Goal: Information Seeking & Learning: Learn about a topic

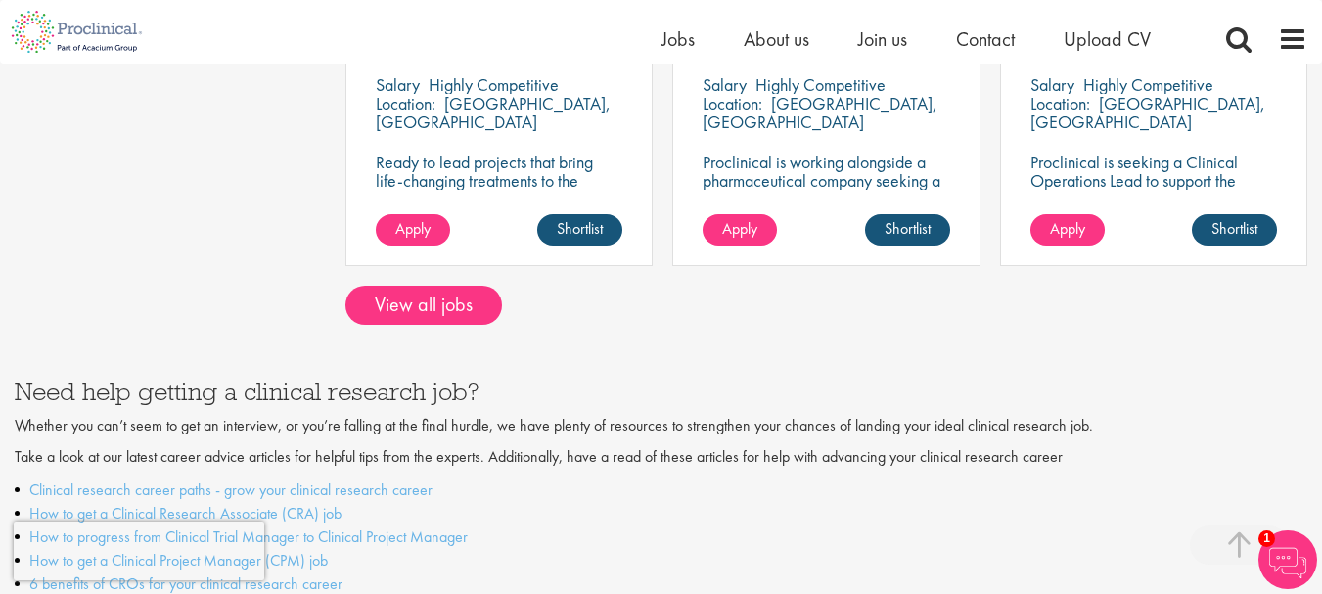
scroll to position [1803, 0]
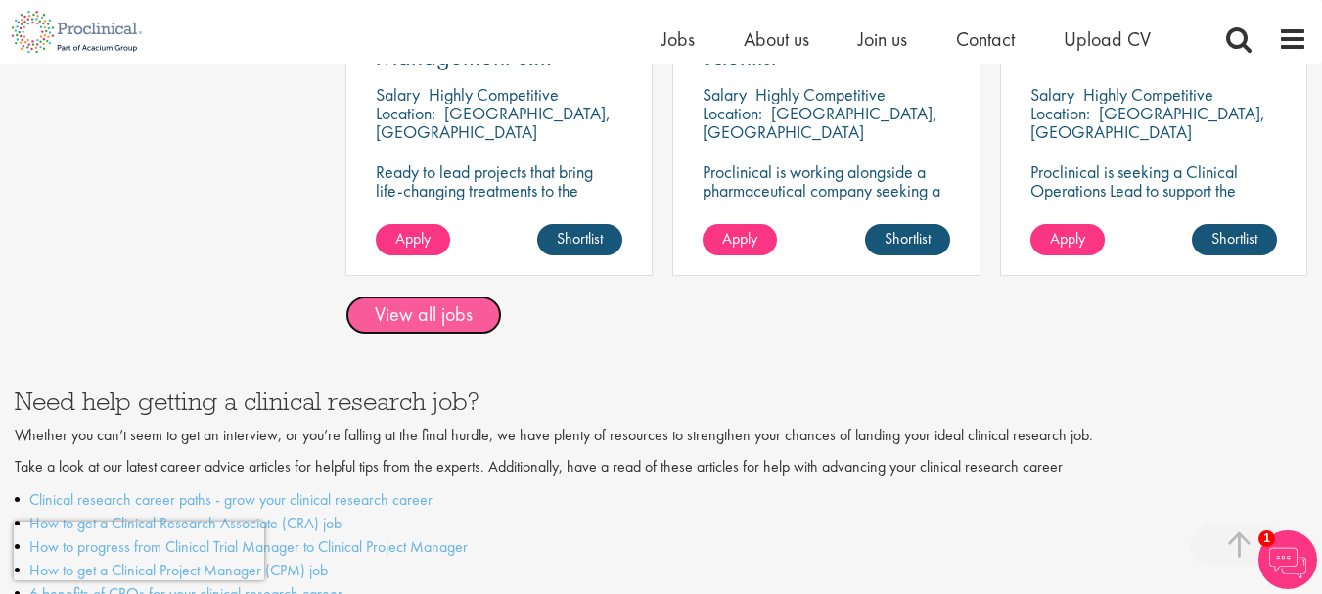
click at [420, 309] on link "View all jobs" at bounding box center [423, 314] width 157 height 39
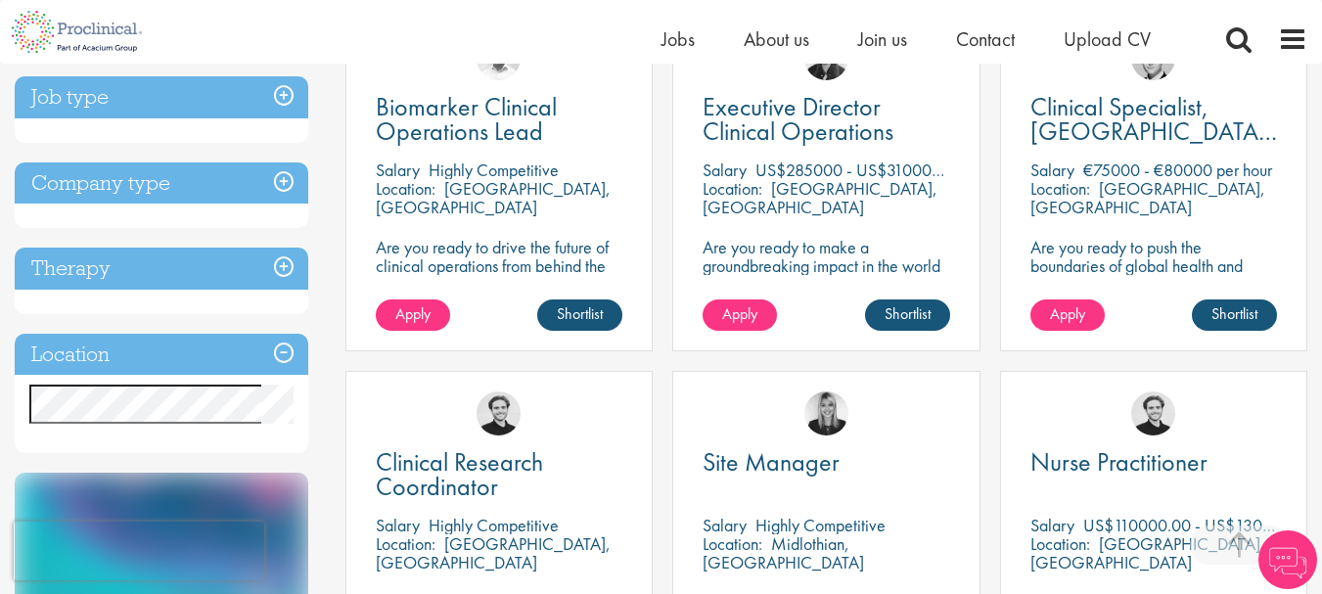
scroll to position [430, 0]
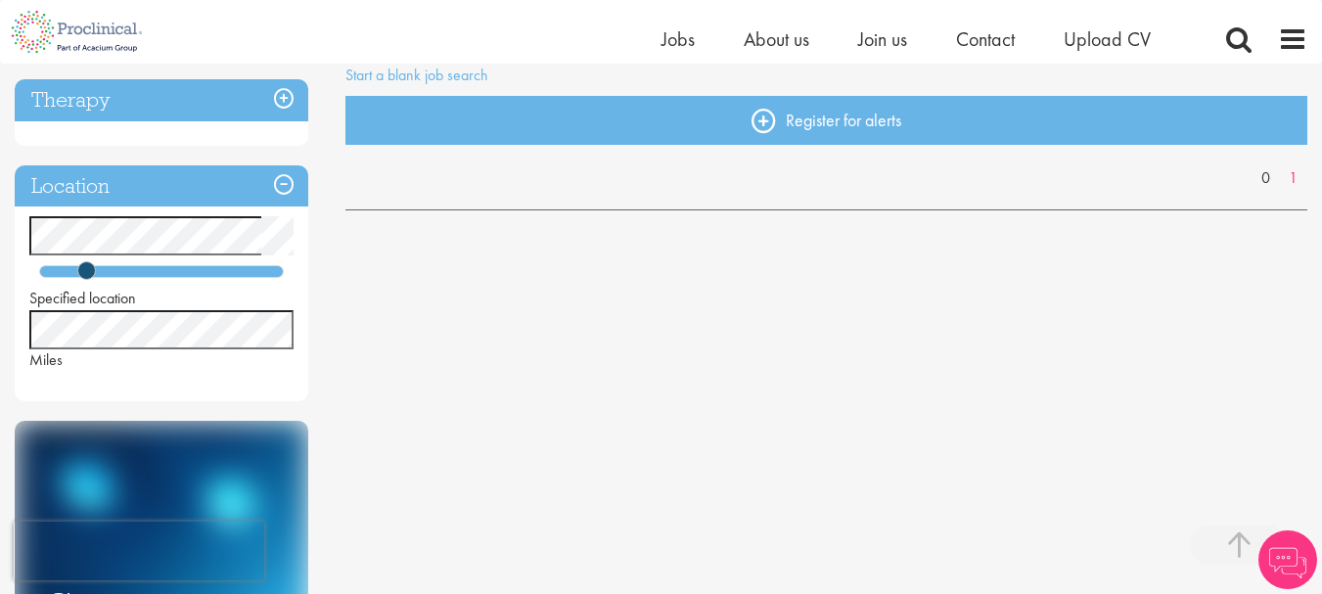
scroll to position [394, 0]
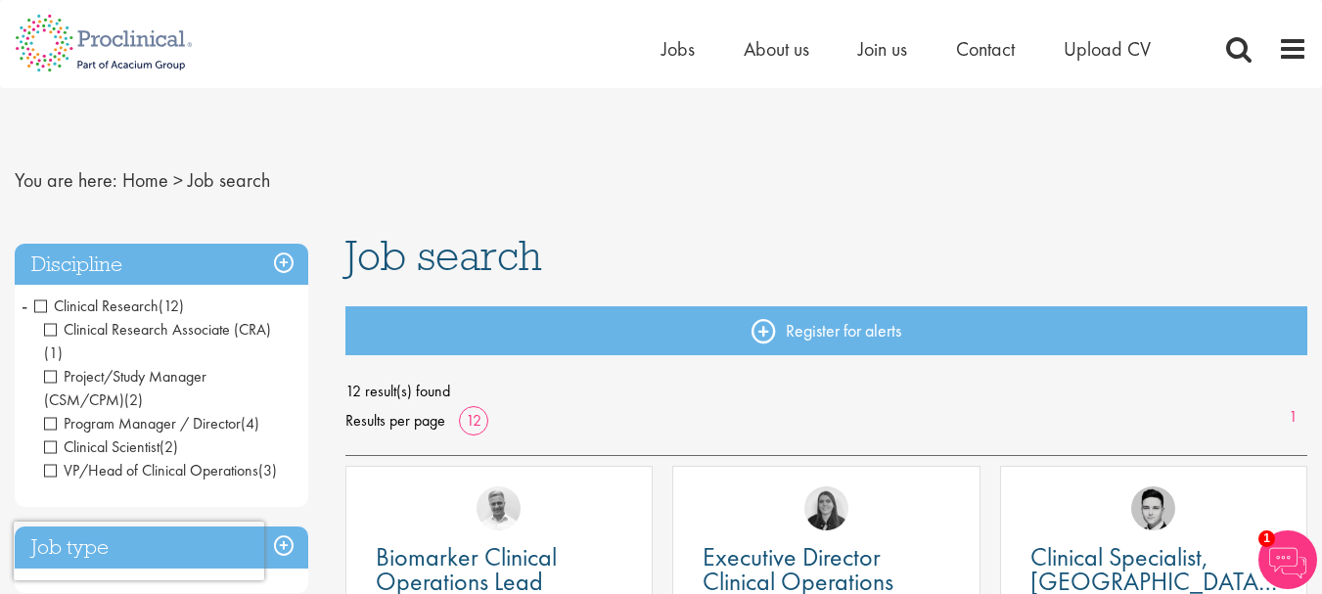
click at [284, 262] on h3 "Discipline" at bounding box center [161, 265] width 293 height 42
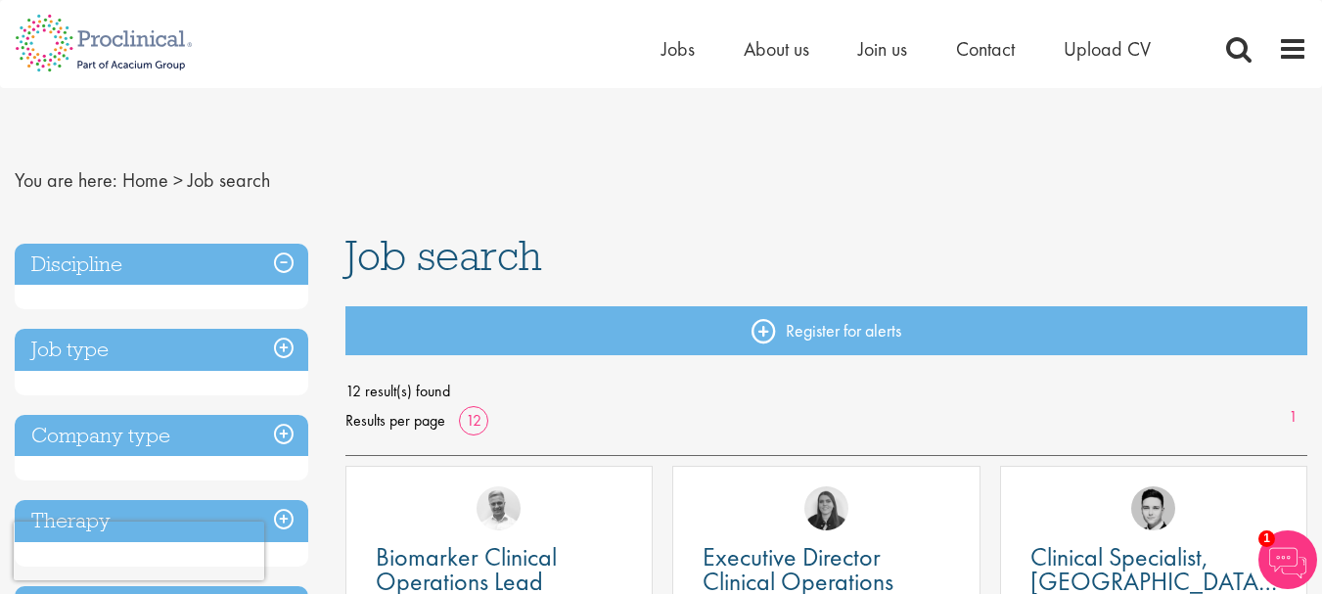
click at [281, 262] on h3 "Discipline" at bounding box center [161, 265] width 293 height 42
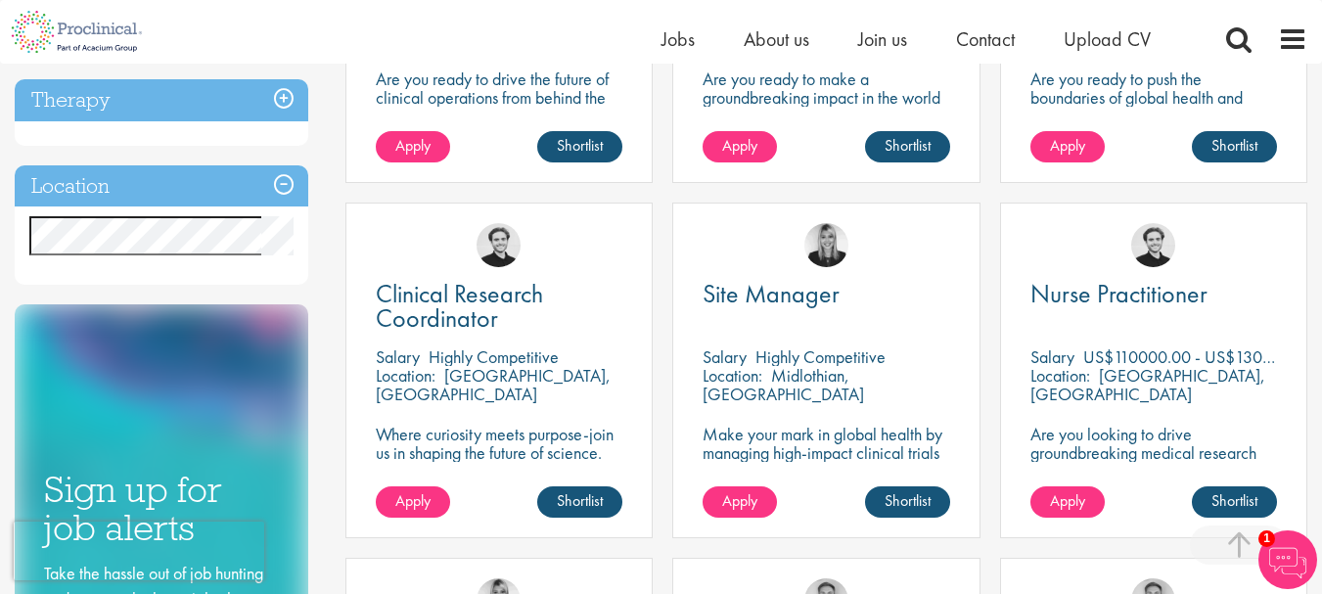
scroll to position [598, 0]
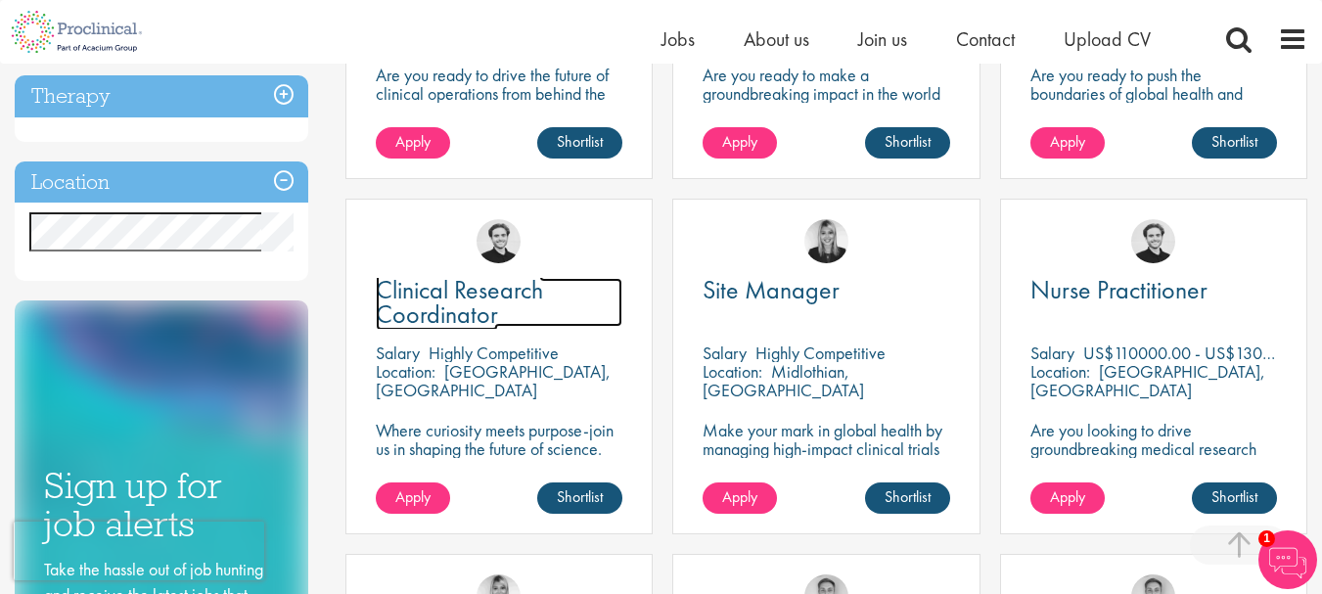
click at [436, 322] on span "Clinical Research Coordinator" at bounding box center [459, 302] width 167 height 58
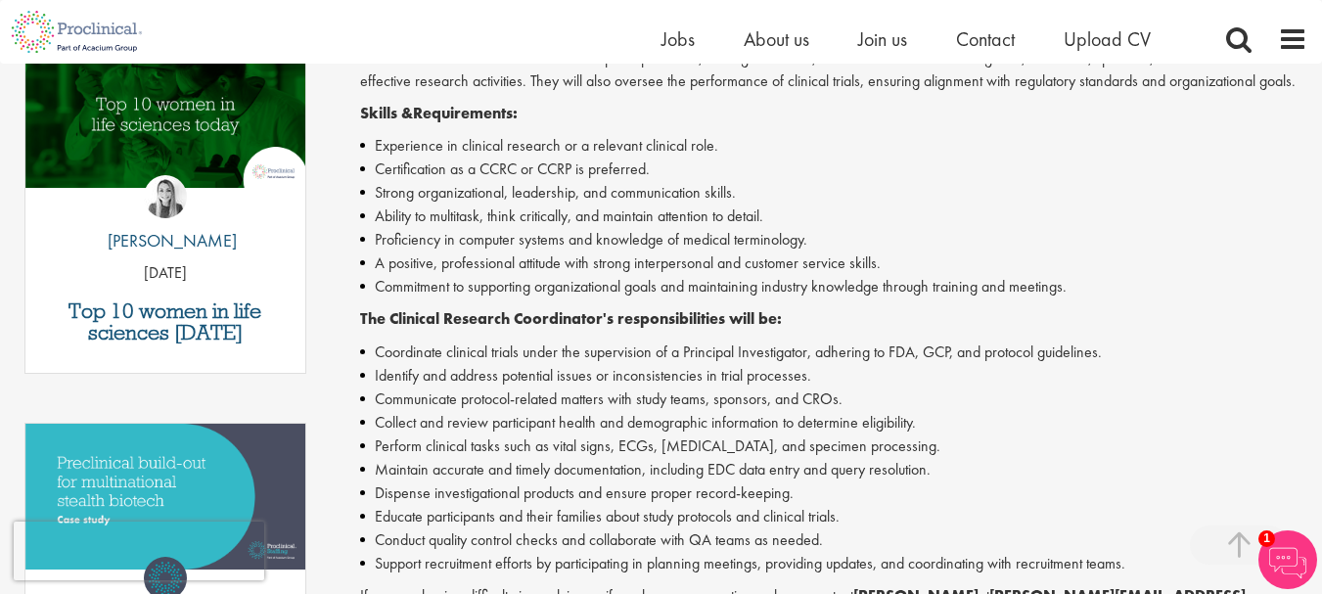
scroll to position [651, 0]
